Goal: Information Seeking & Learning: Learn about a topic

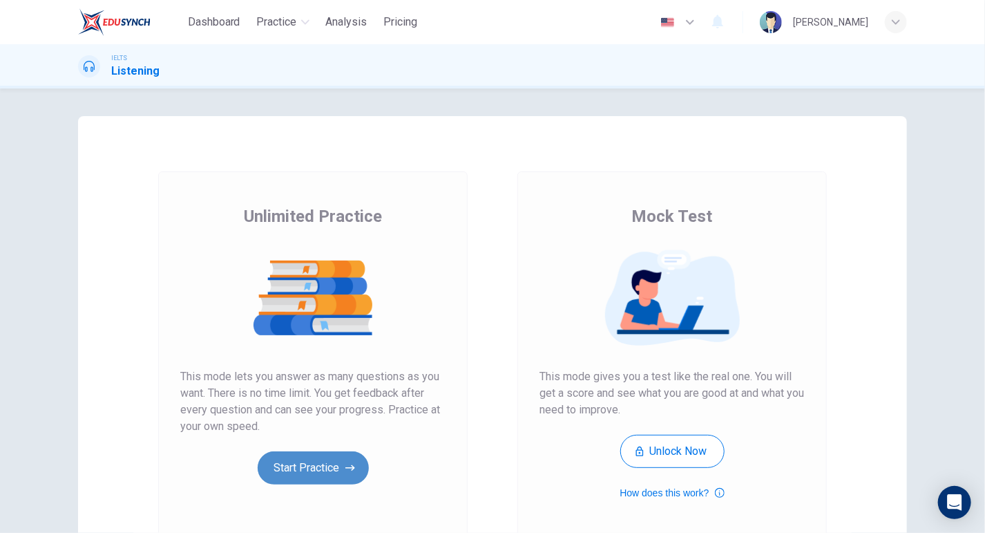
click at [300, 468] on button "Start Practice" at bounding box center [313, 467] width 111 height 33
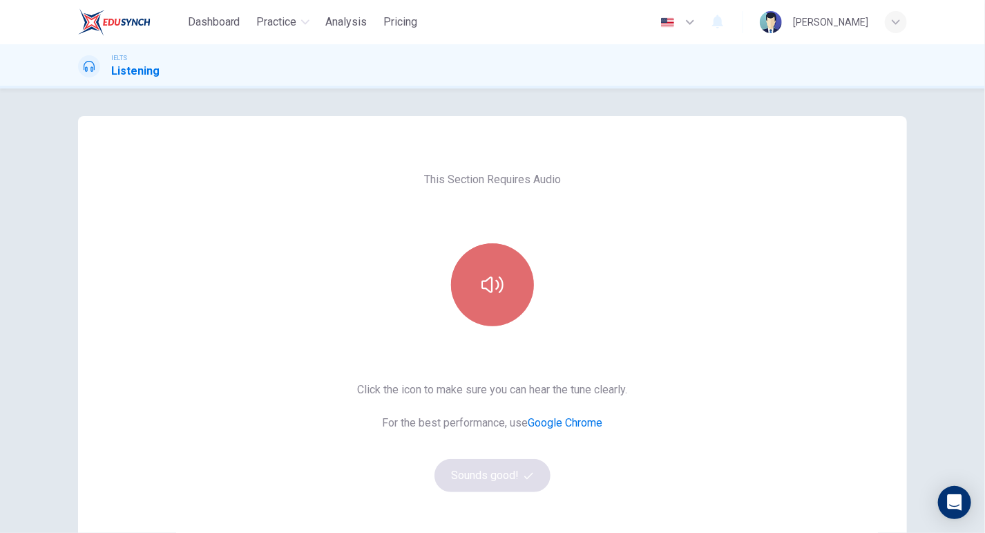
click at [482, 288] on icon "button" at bounding box center [492, 284] width 22 height 17
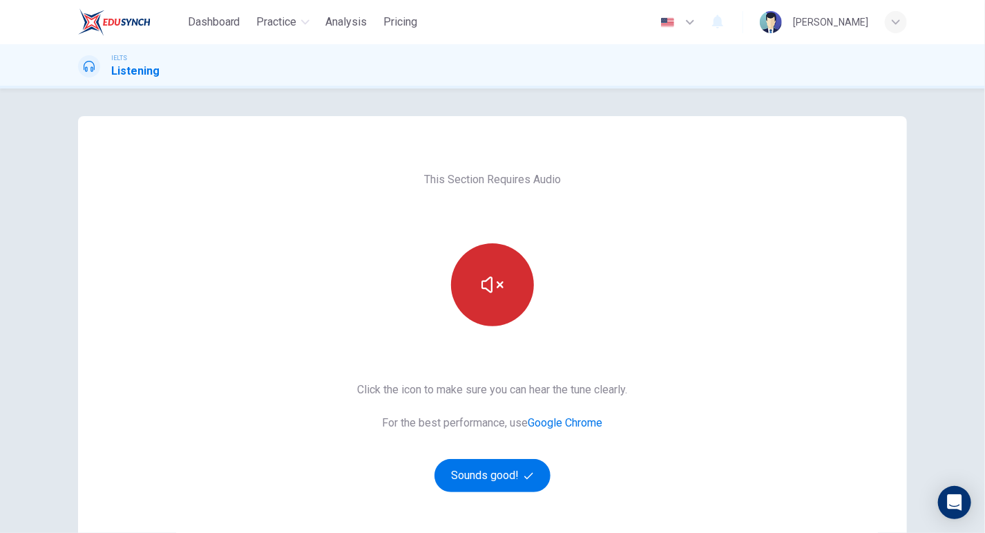
click at [495, 284] on icon "button" at bounding box center [492, 285] width 22 height 22
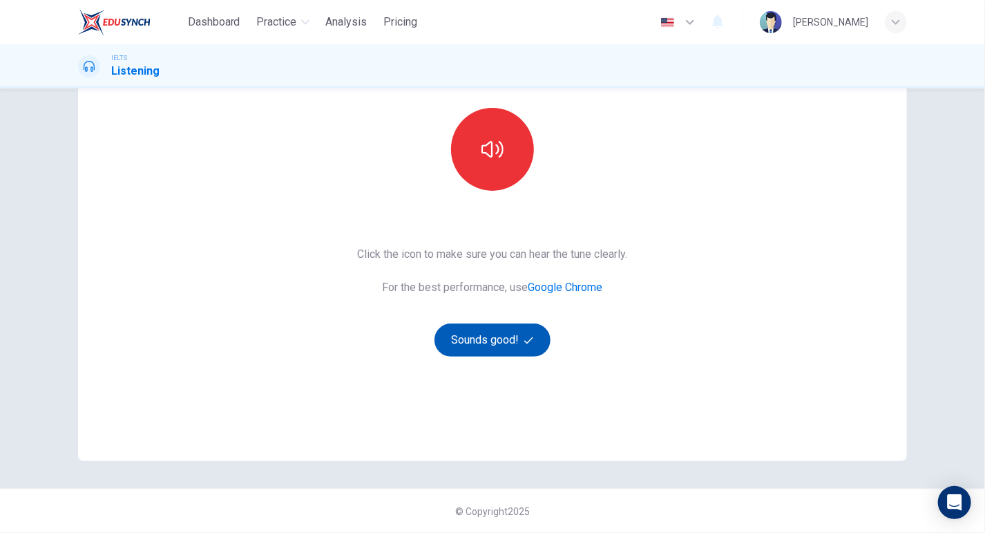
click at [494, 336] on button "Sounds good!" at bounding box center [492, 339] width 116 height 33
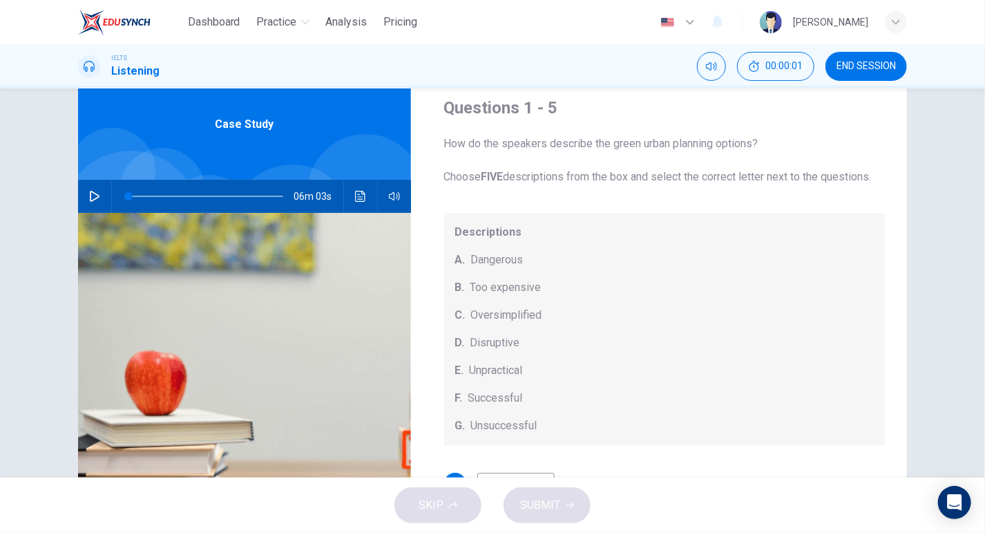
scroll to position [0, 0]
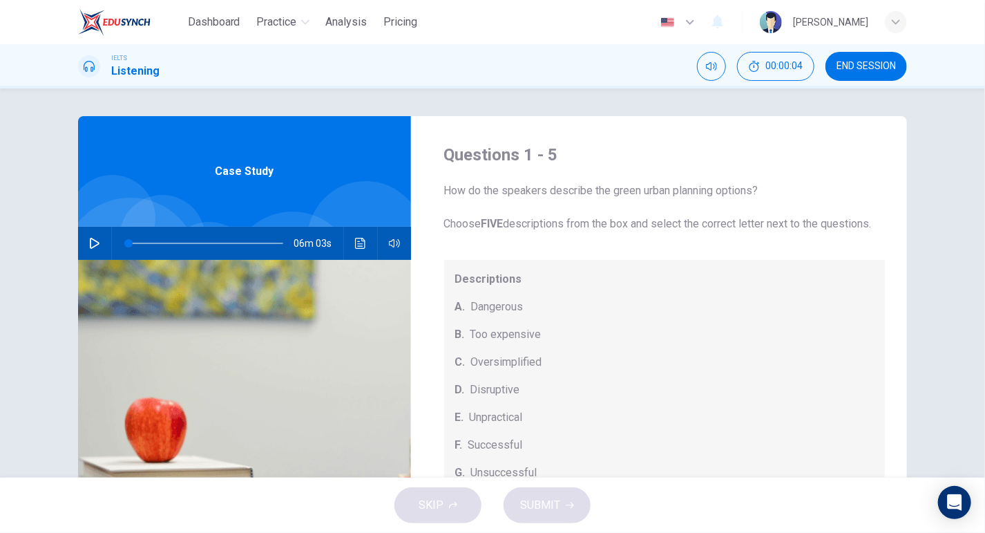
click at [870, 66] on span "END SESSION" at bounding box center [866, 66] width 59 height 11
